Goal: Contribute content

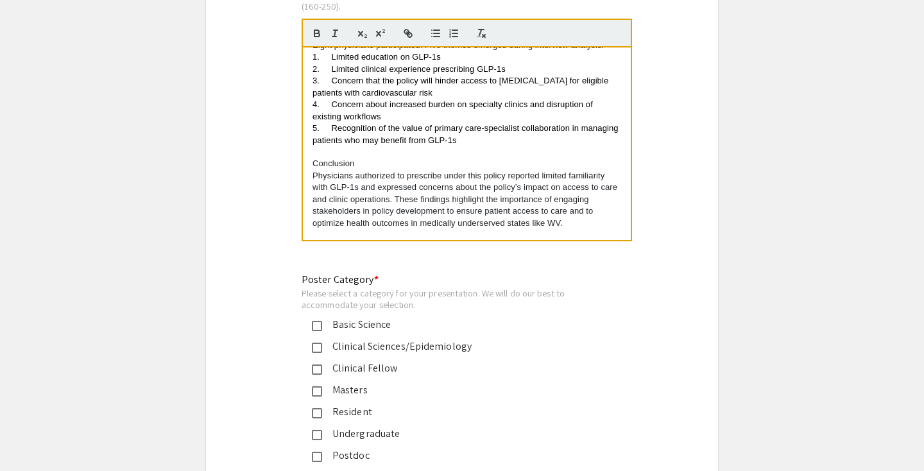
scroll to position [2848, 0]
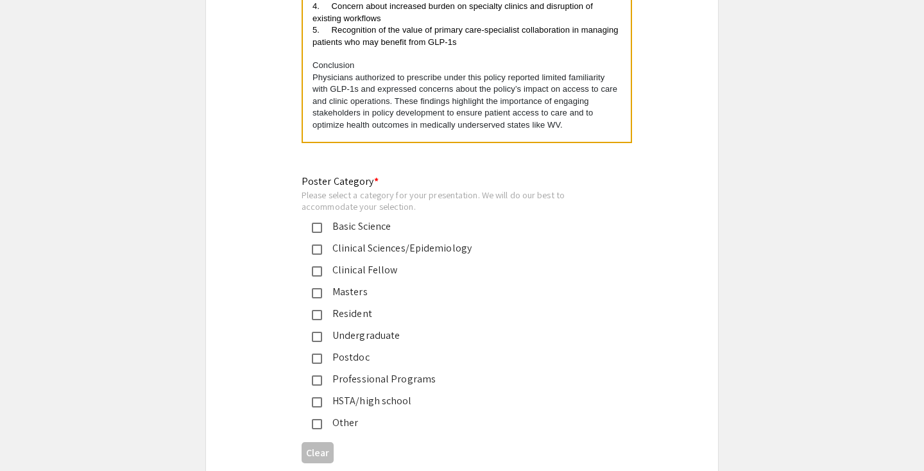
click at [364, 371] on div "Professional Programs" at bounding box center [456, 378] width 269 height 15
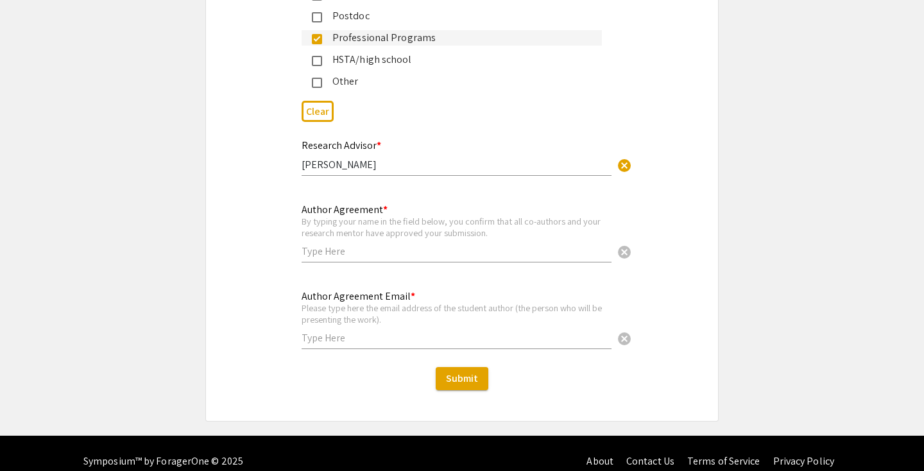
scroll to position [3188, 0]
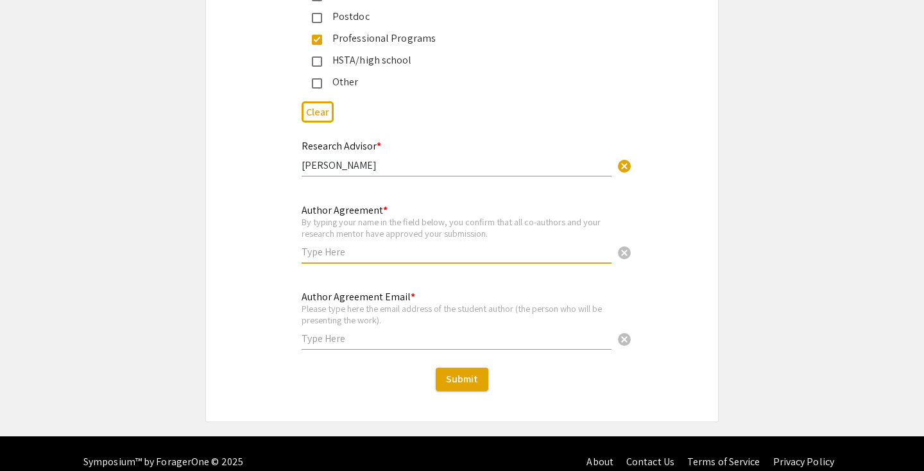
click at [369, 245] on input "text" at bounding box center [456, 251] width 310 height 13
type input "Yongjia Deng"
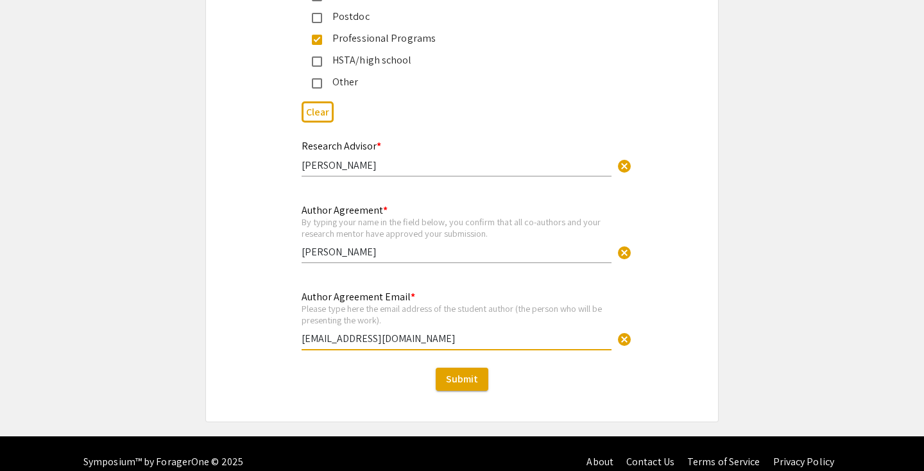
type input "yd0002@mix.wvu.edu"
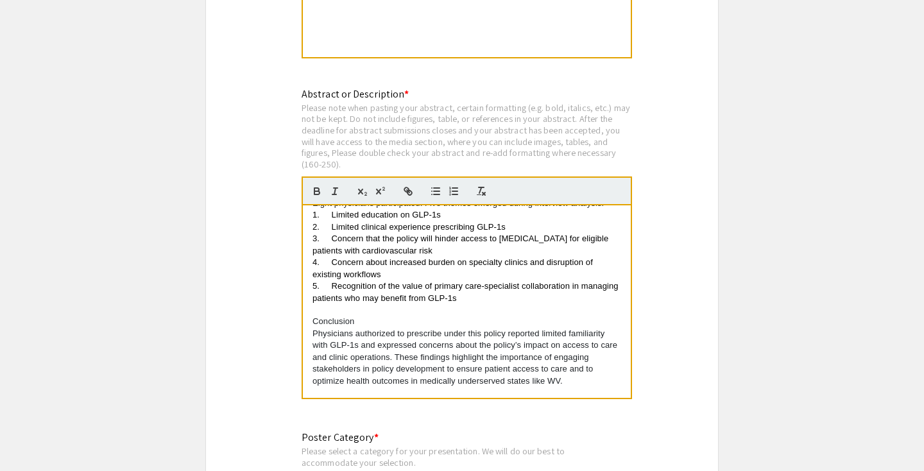
scroll to position [2874, 0]
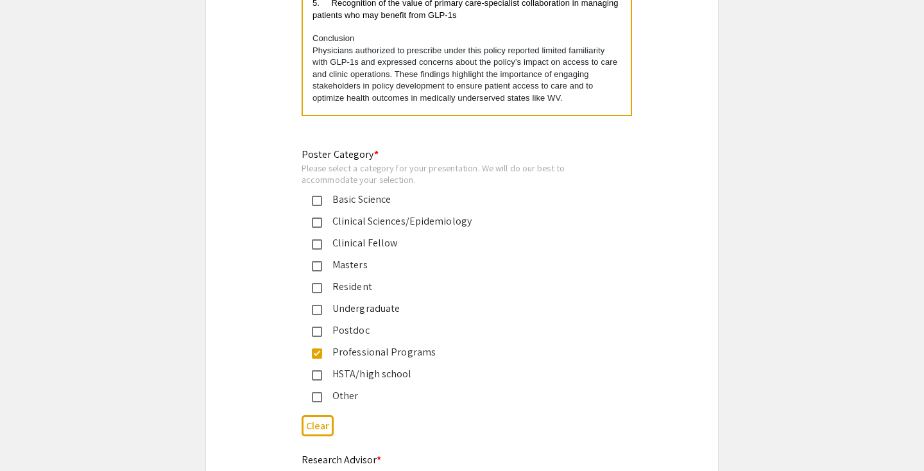
click at [396, 214] on div "Clinical Sciences/Epidemiology" at bounding box center [456, 221] width 269 height 15
click at [390, 214] on div "Clinical Sciences/Epidemiology" at bounding box center [456, 221] width 269 height 15
click at [369, 344] on div "Professional Programs" at bounding box center [456, 351] width 269 height 15
click at [375, 214] on div "Clinical Sciences/Epidemiology" at bounding box center [456, 221] width 269 height 15
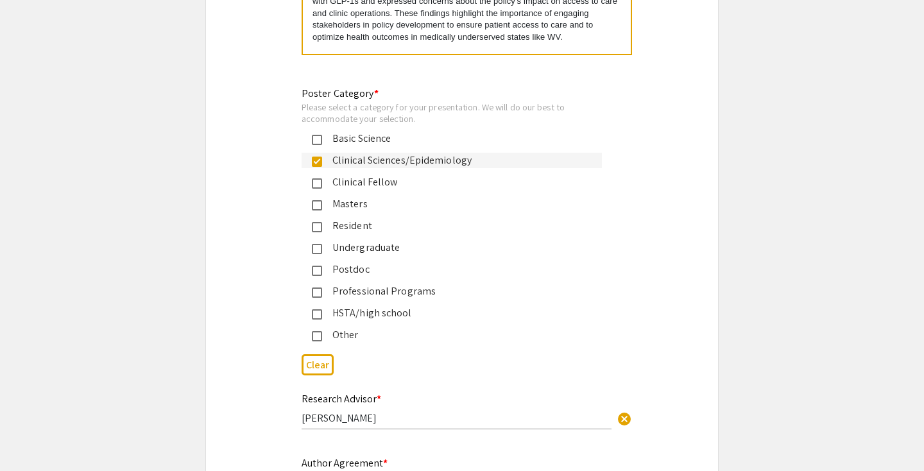
scroll to position [2955, 0]
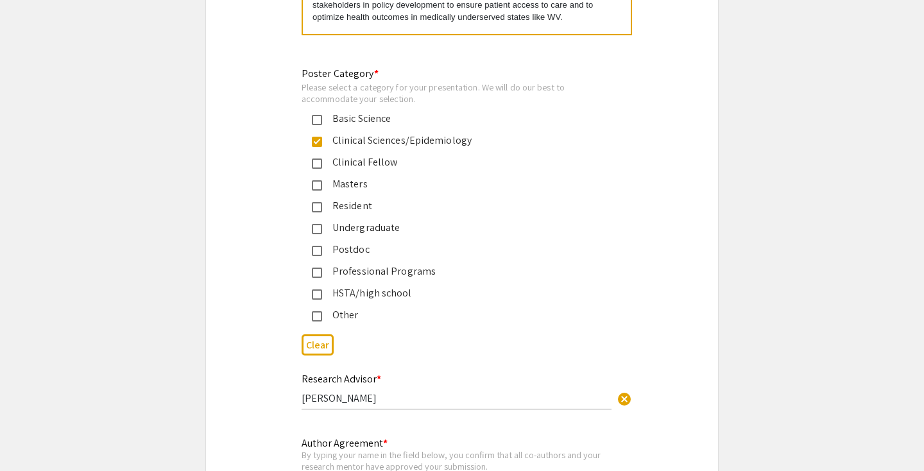
click at [371, 133] on div "Clinical Sciences/Epidemiology" at bounding box center [456, 140] width 269 height 15
click at [385, 264] on div "Professional Programs" at bounding box center [456, 271] width 269 height 15
click at [407, 133] on div "Clinical Sciences/Epidemiology" at bounding box center [456, 140] width 269 height 15
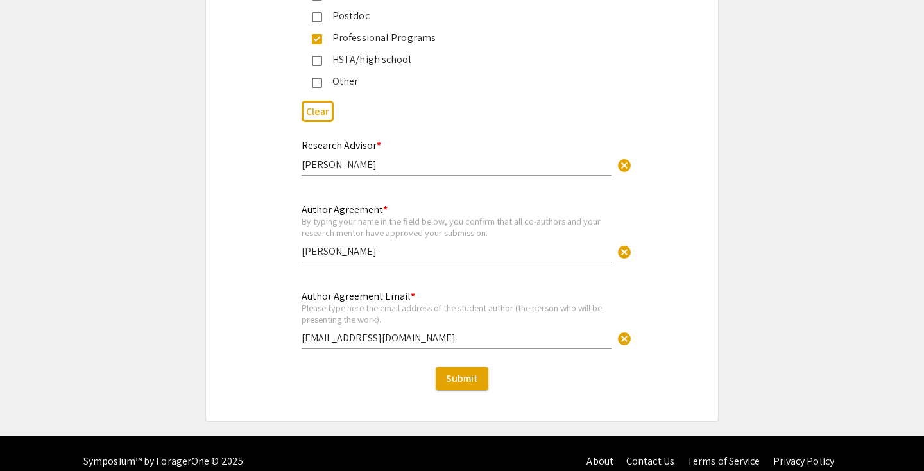
scroll to position [3188, 0]
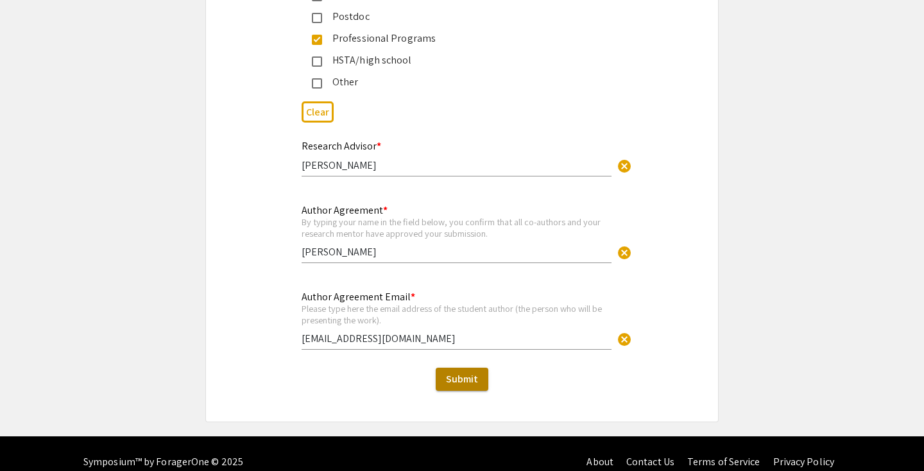
click at [455, 372] on span "Submit" at bounding box center [462, 378] width 32 height 13
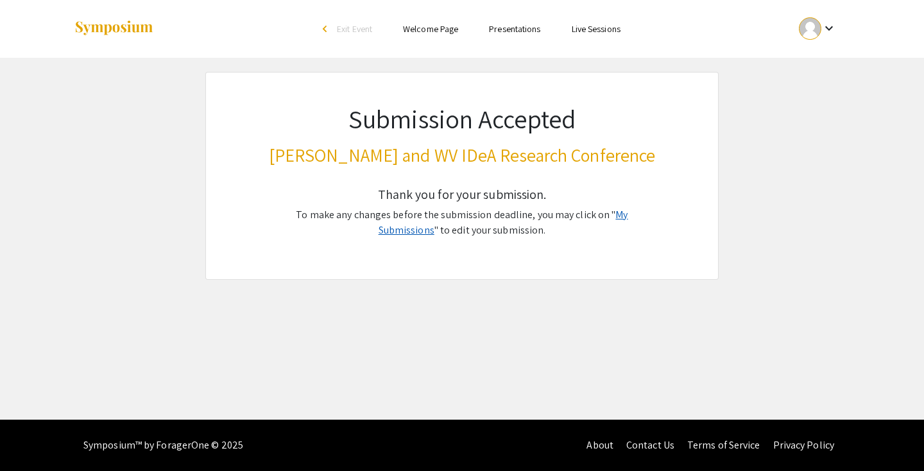
click at [611, 215] on link "My Submissions" at bounding box center [502, 222] width 249 height 29
